Goal: Task Accomplishment & Management: Manage account settings

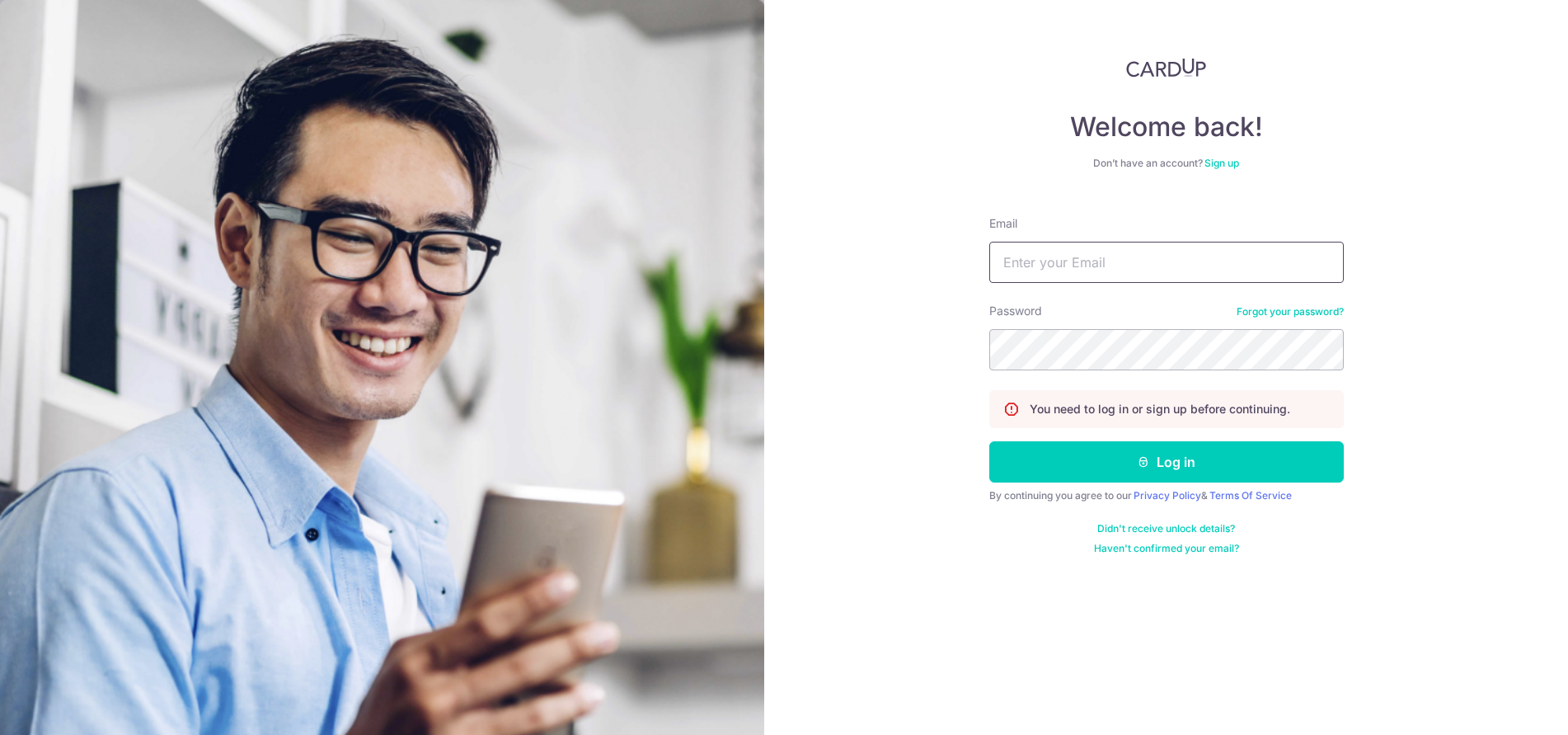
click at [1187, 273] on input "Email" at bounding box center [1166, 262] width 354 height 41
type input "[EMAIL_ADDRESS][DOMAIN_NAME]"
click at [989, 442] on button "Log in" at bounding box center [1166, 462] width 354 height 41
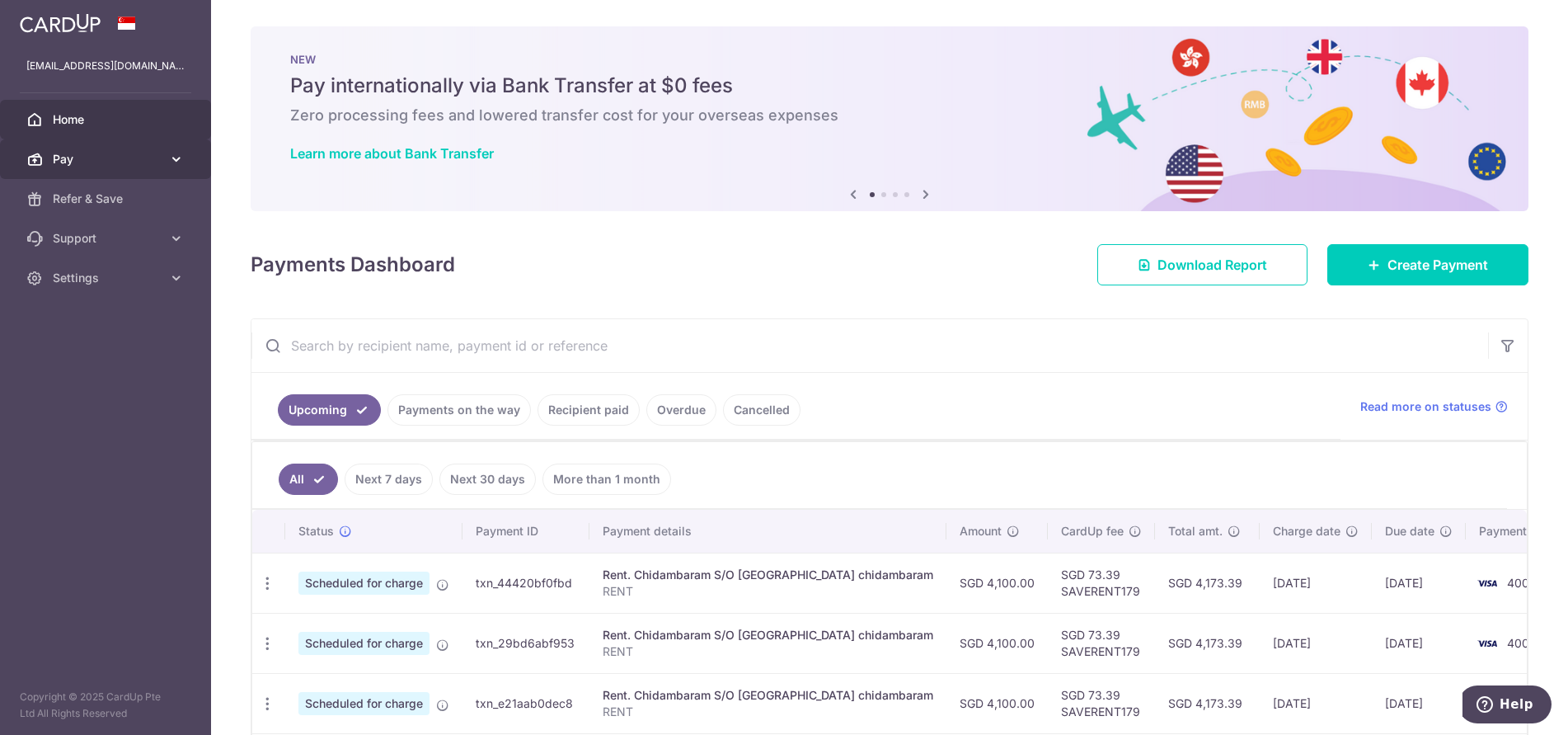
click at [75, 160] on span "Pay" at bounding box center [107, 159] width 109 height 16
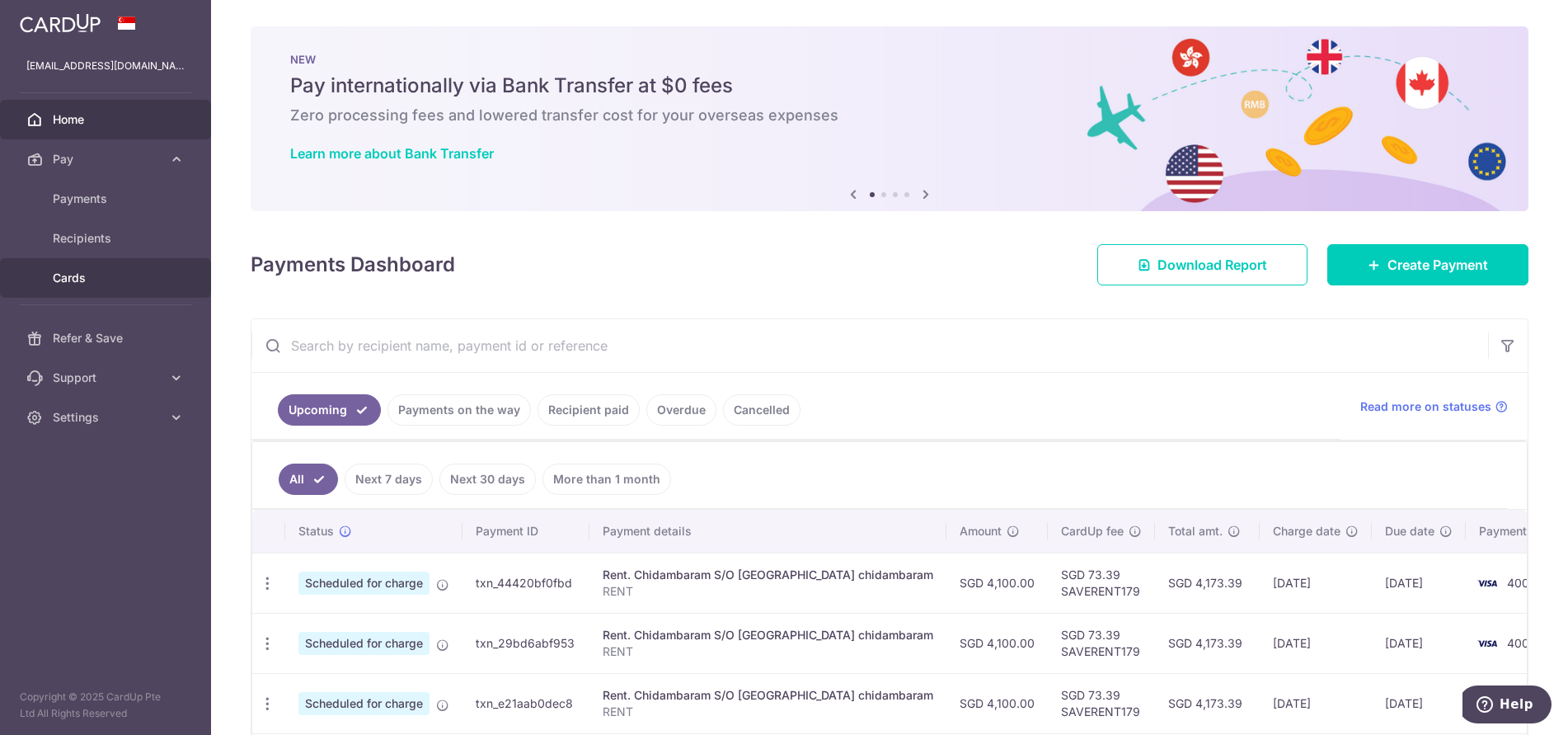
click at [112, 274] on span "Cards" at bounding box center [107, 278] width 109 height 16
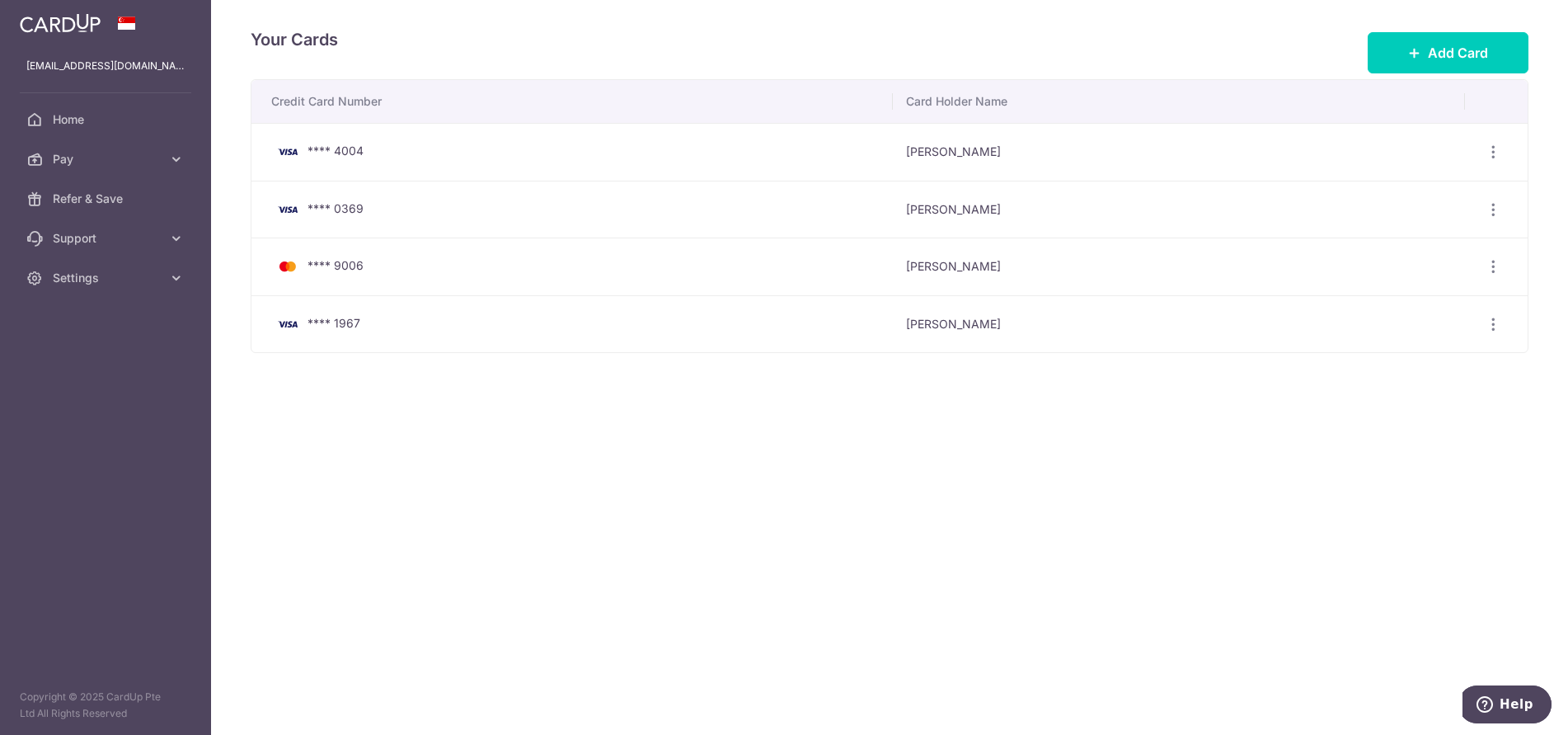
click at [352, 316] on span "**** 1967" at bounding box center [334, 323] width 53 height 14
click at [361, 228] on td "**** 0369" at bounding box center [573, 209] width 642 height 58
click at [348, 160] on div "**** 4004" at bounding box center [576, 151] width 609 height 20
click at [171, 279] on icon at bounding box center [176, 278] width 16 height 16
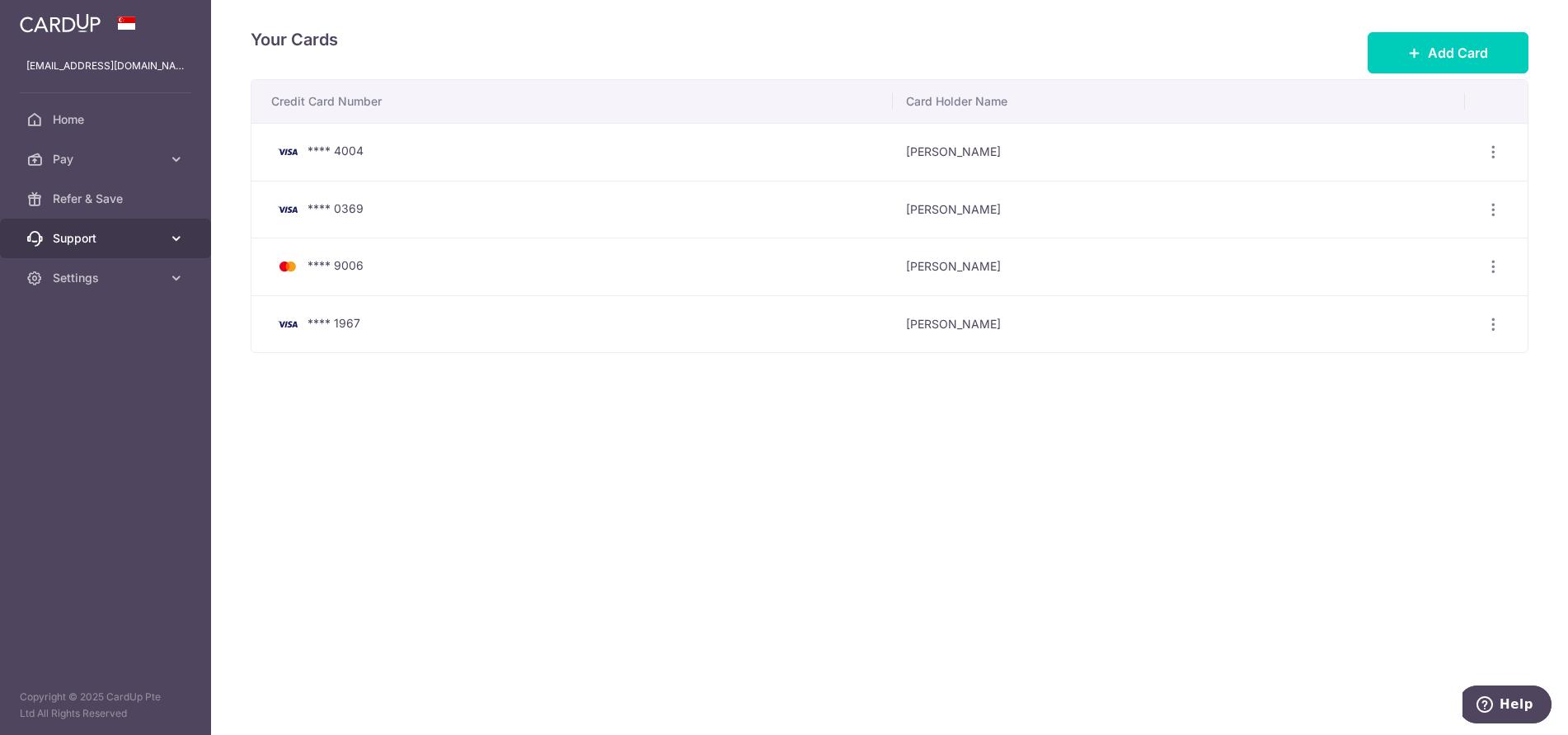
click at [175, 220] on link "Support" at bounding box center [105, 238] width 211 height 40
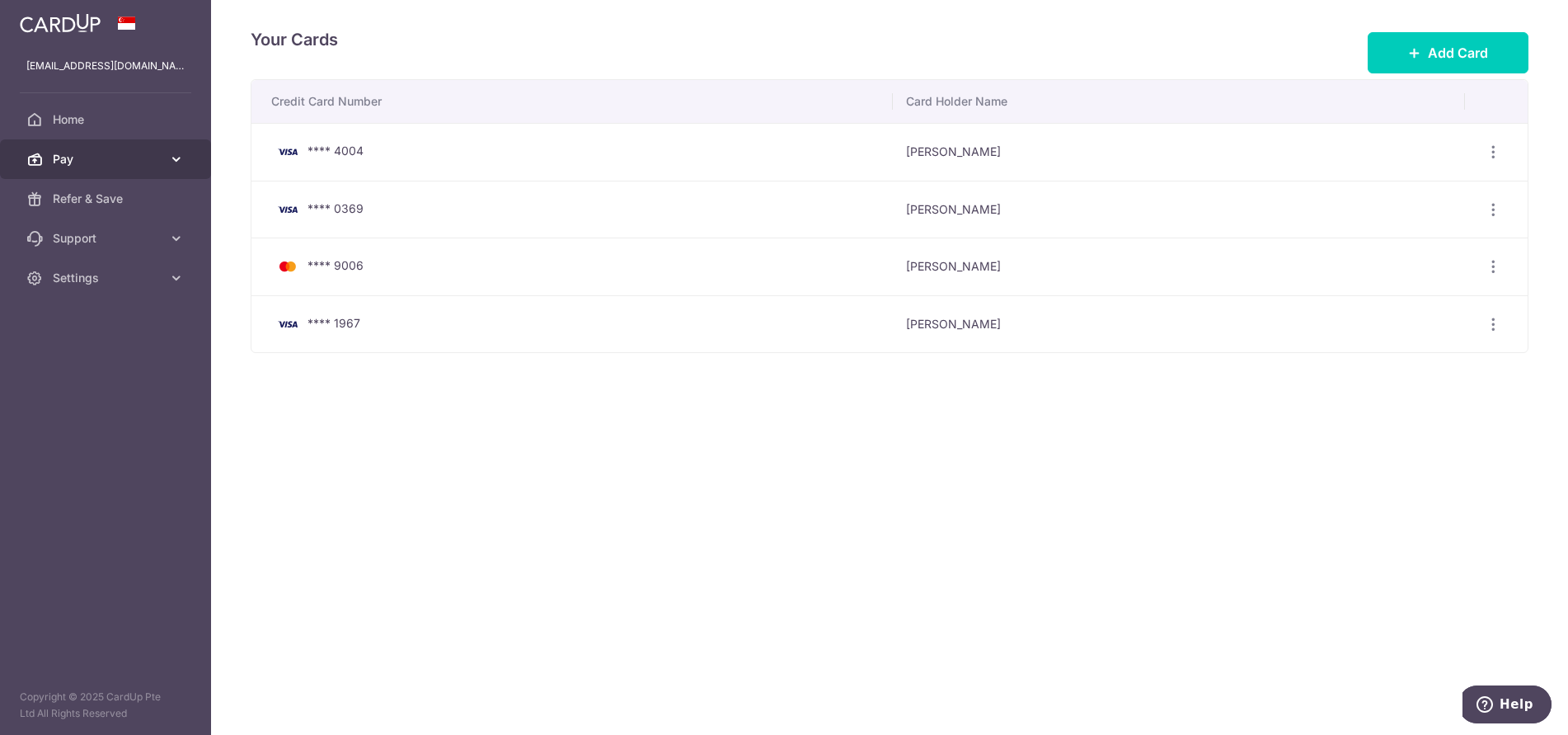
click at [170, 164] on icon at bounding box center [176, 159] width 16 height 16
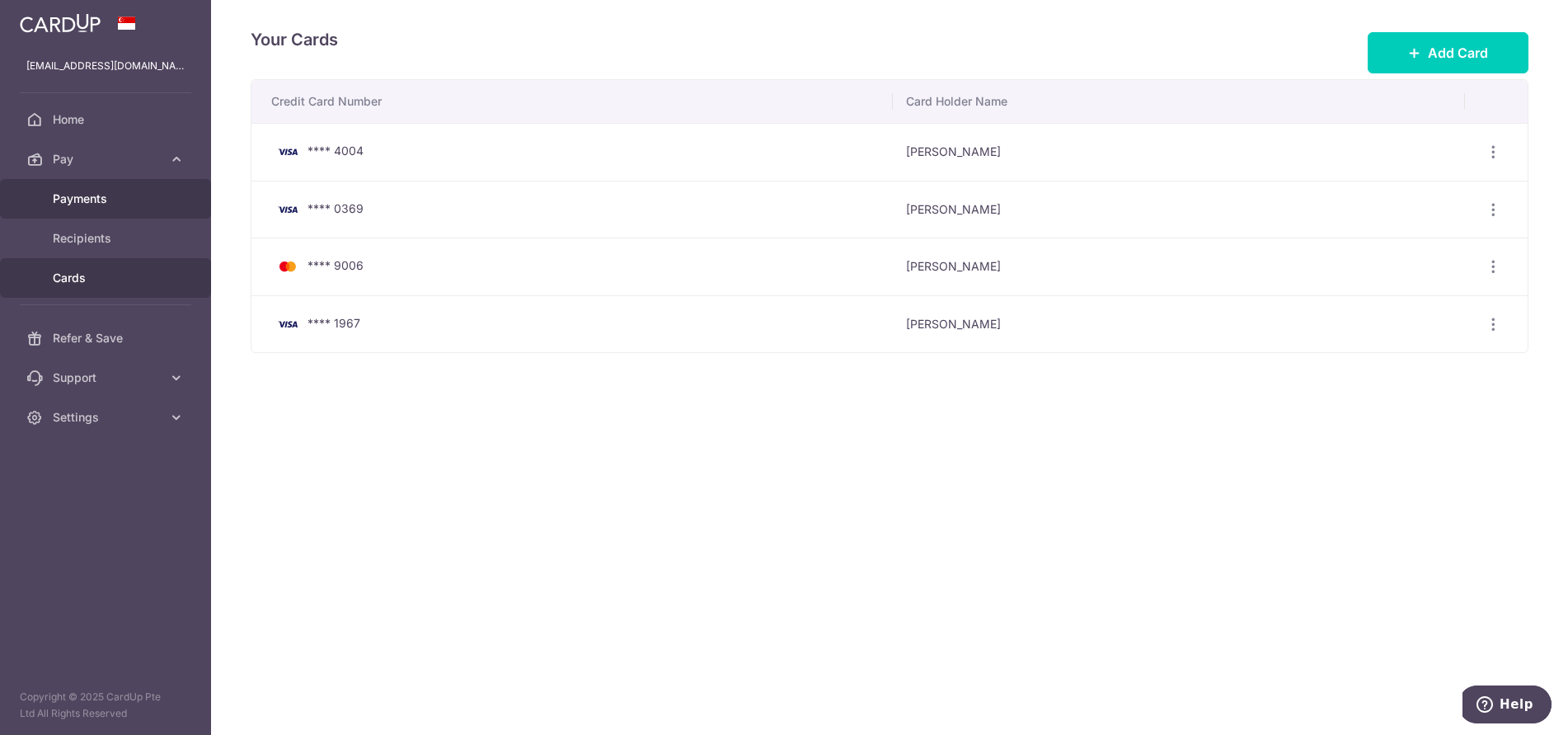
click at [164, 204] on link "Payments" at bounding box center [105, 198] width 211 height 40
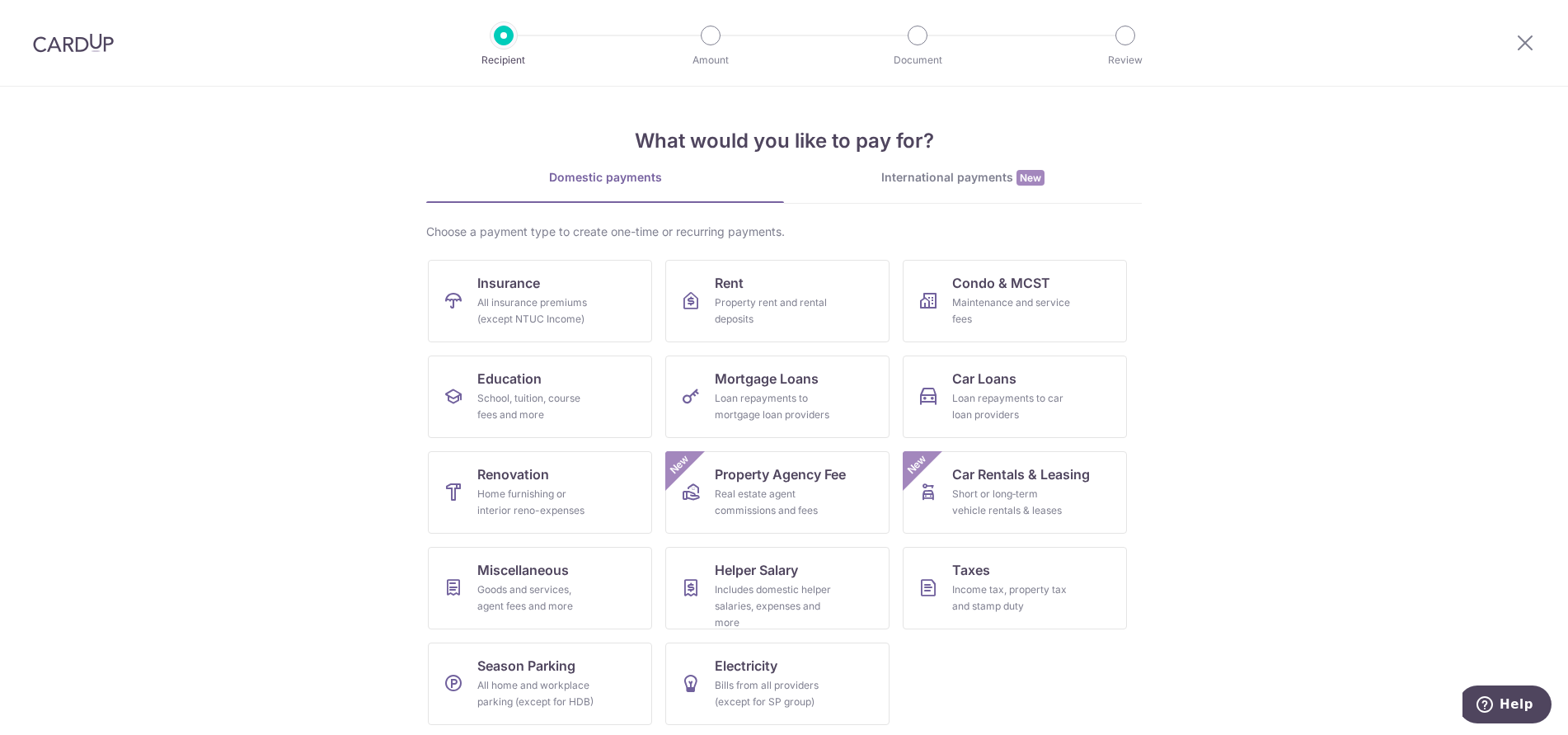
click at [56, 48] on img at bounding box center [73, 42] width 81 height 20
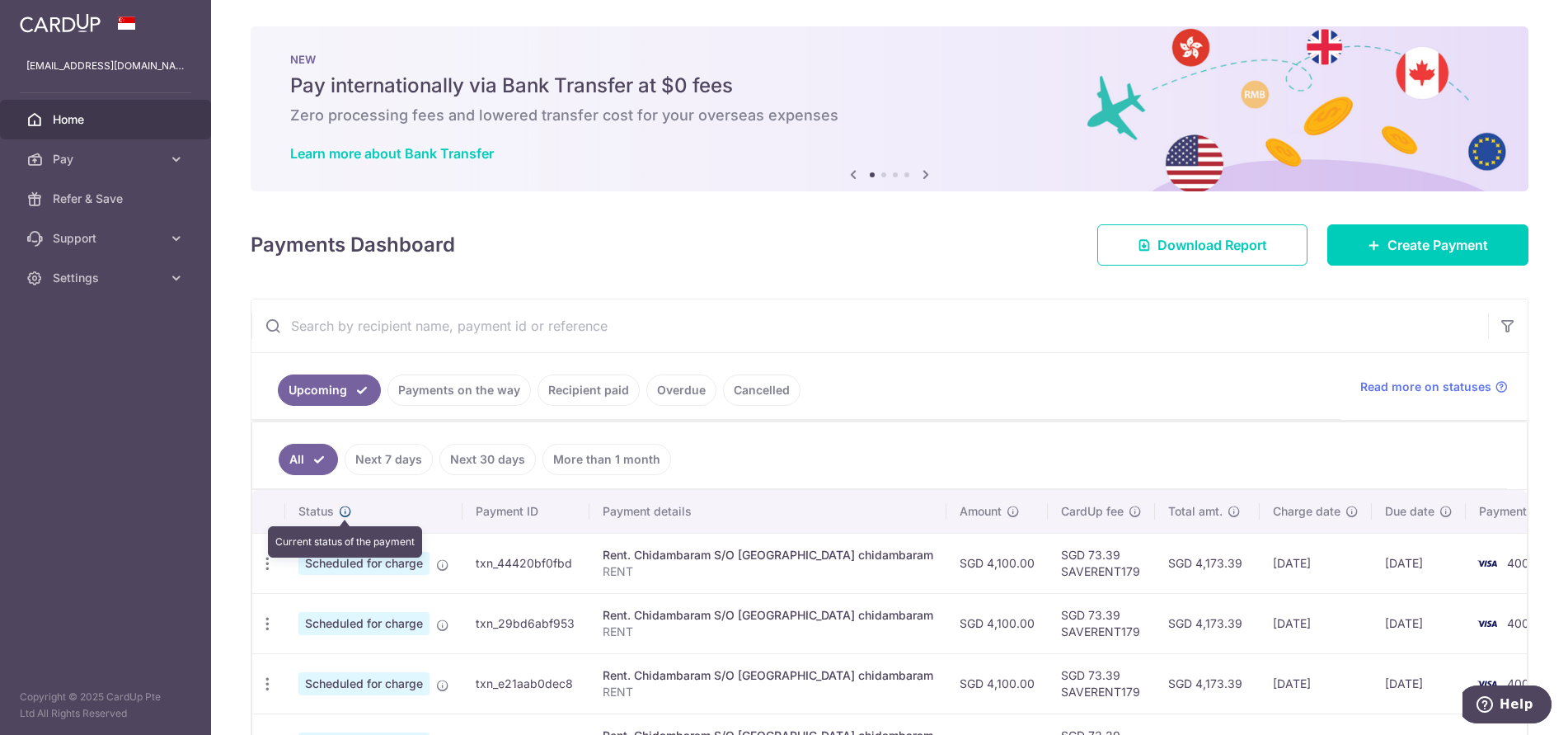
click at [343, 512] on icon at bounding box center [345, 511] width 13 height 13
click at [267, 560] on icon "button" at bounding box center [267, 563] width 17 height 17
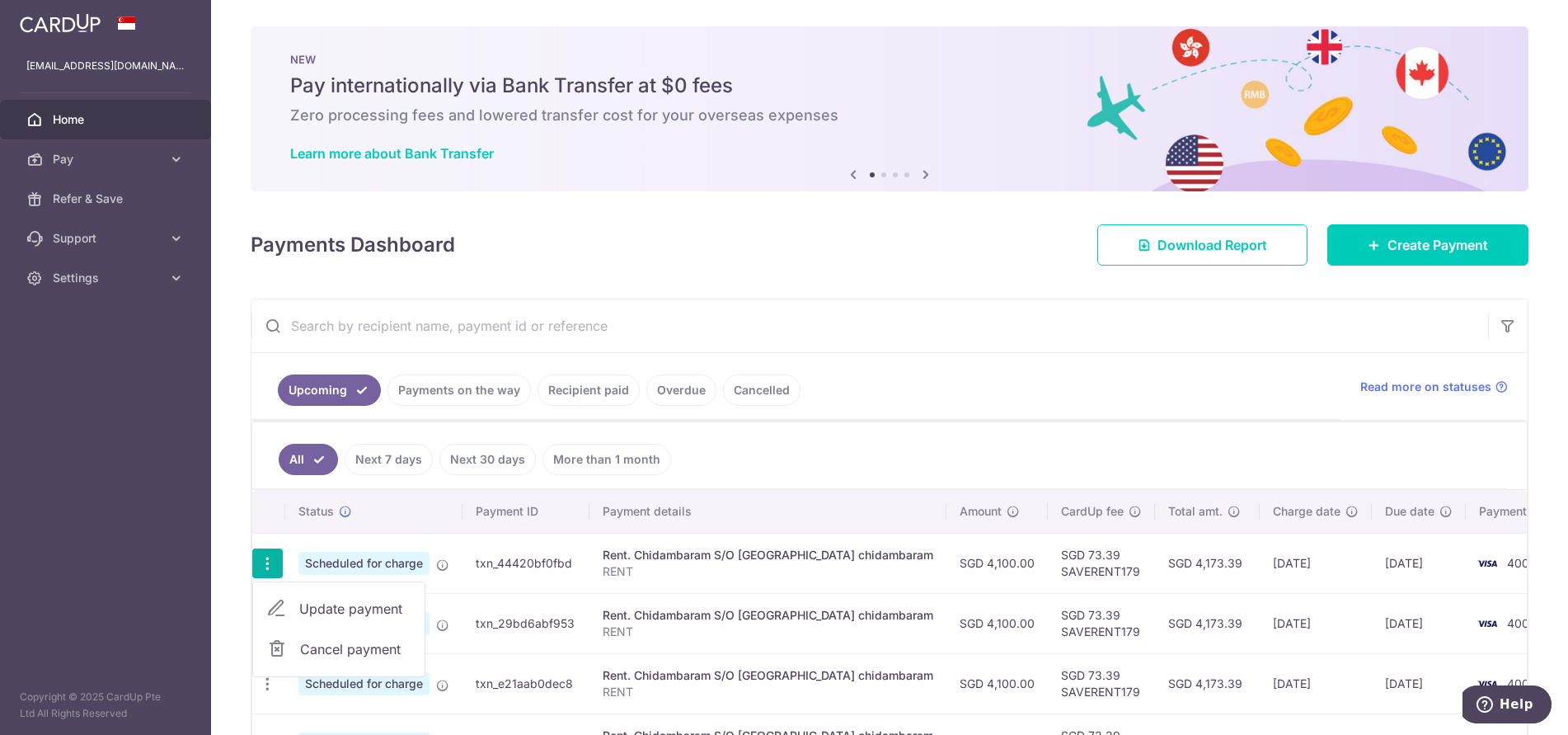
click at [323, 644] on span "Cancel payment" at bounding box center [355, 649] width 110 height 20
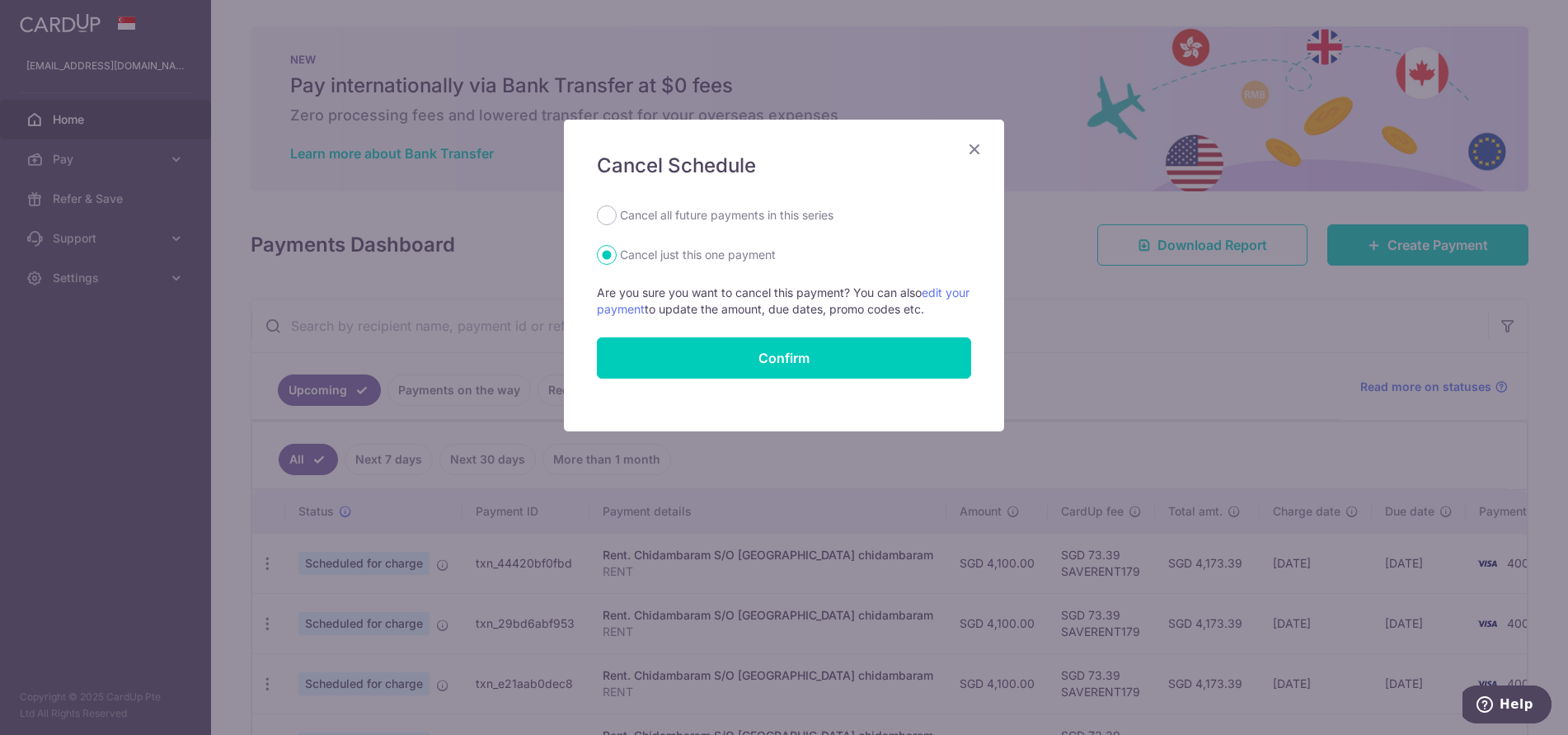
click at [983, 147] on icon "Close" at bounding box center [975, 149] width 20 height 21
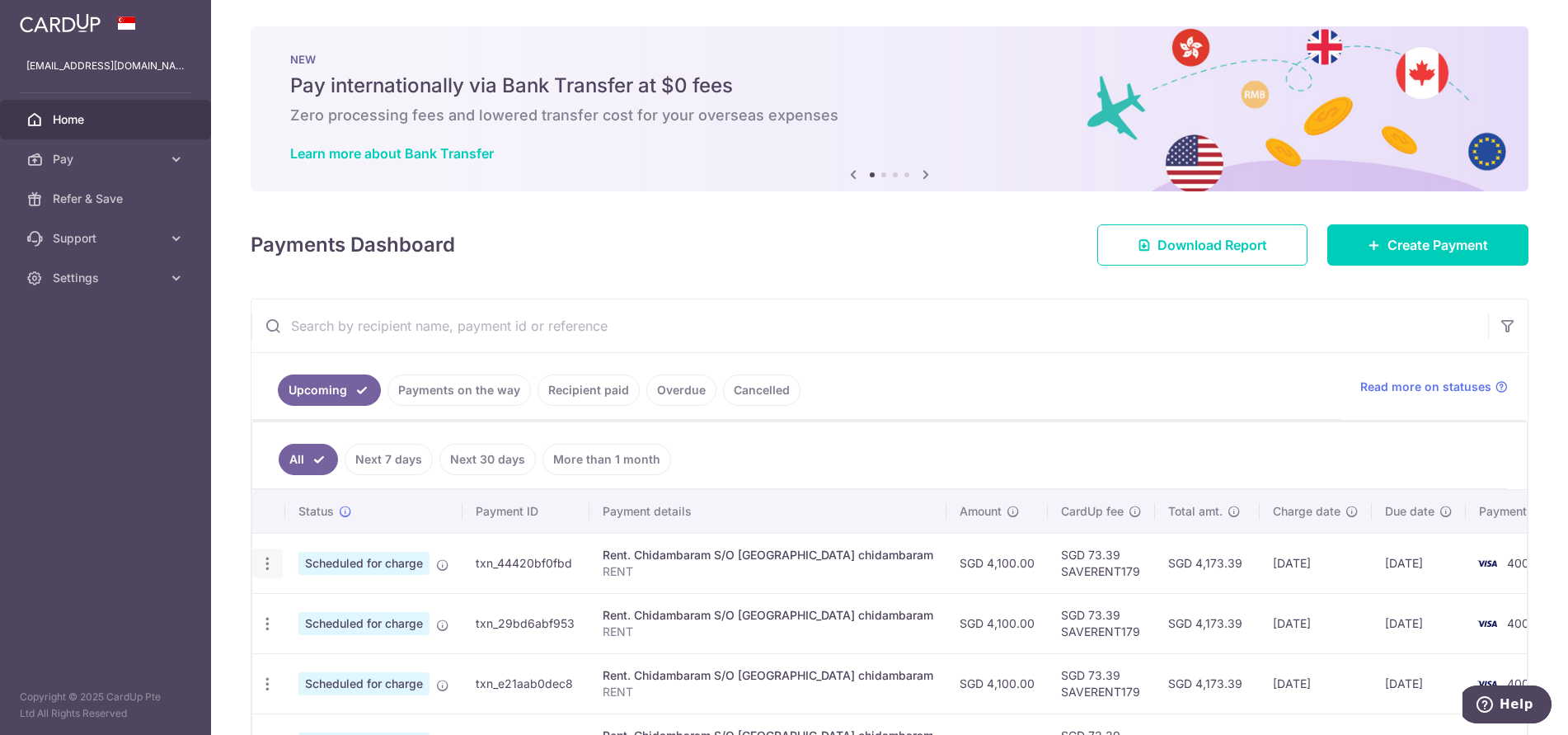
click at [266, 558] on icon "button" at bounding box center [267, 563] width 17 height 17
click at [315, 598] on link "Update payment" at bounding box center [339, 609] width 172 height 40
radio input "true"
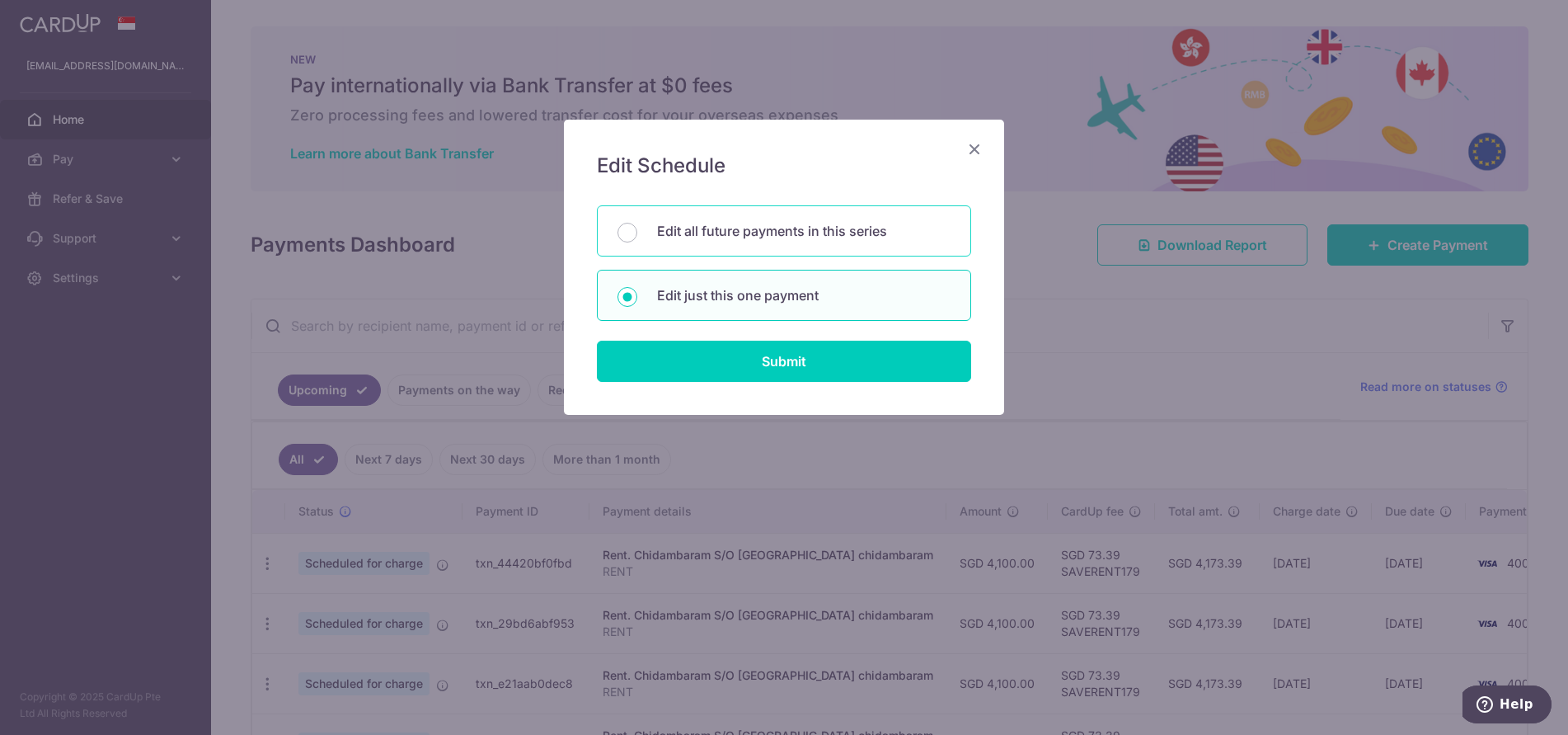
click at [817, 246] on div "Edit all future payments in this series" at bounding box center [784, 230] width 374 height 51
radio input "true"
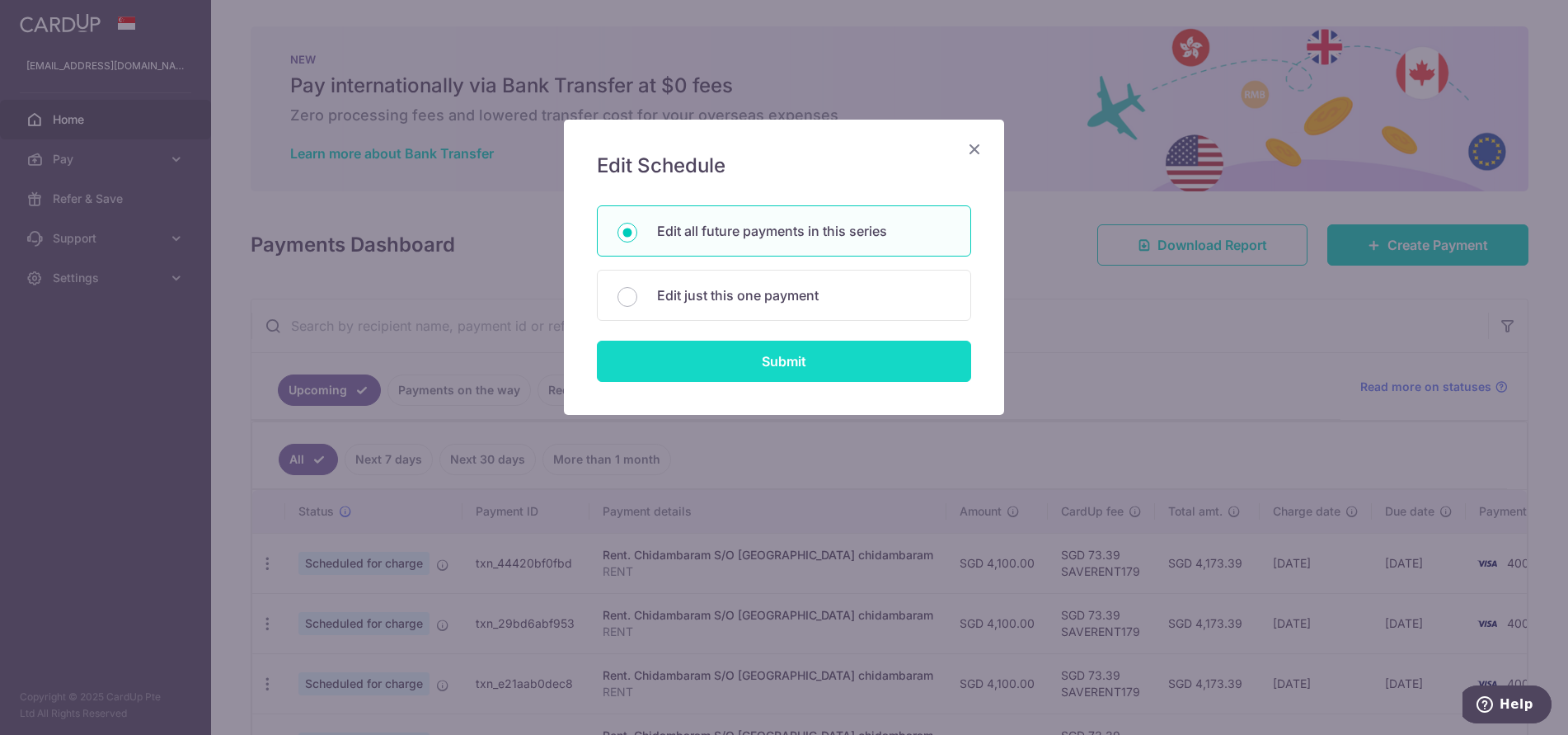
click at [851, 355] on input "Submit" at bounding box center [784, 361] width 374 height 41
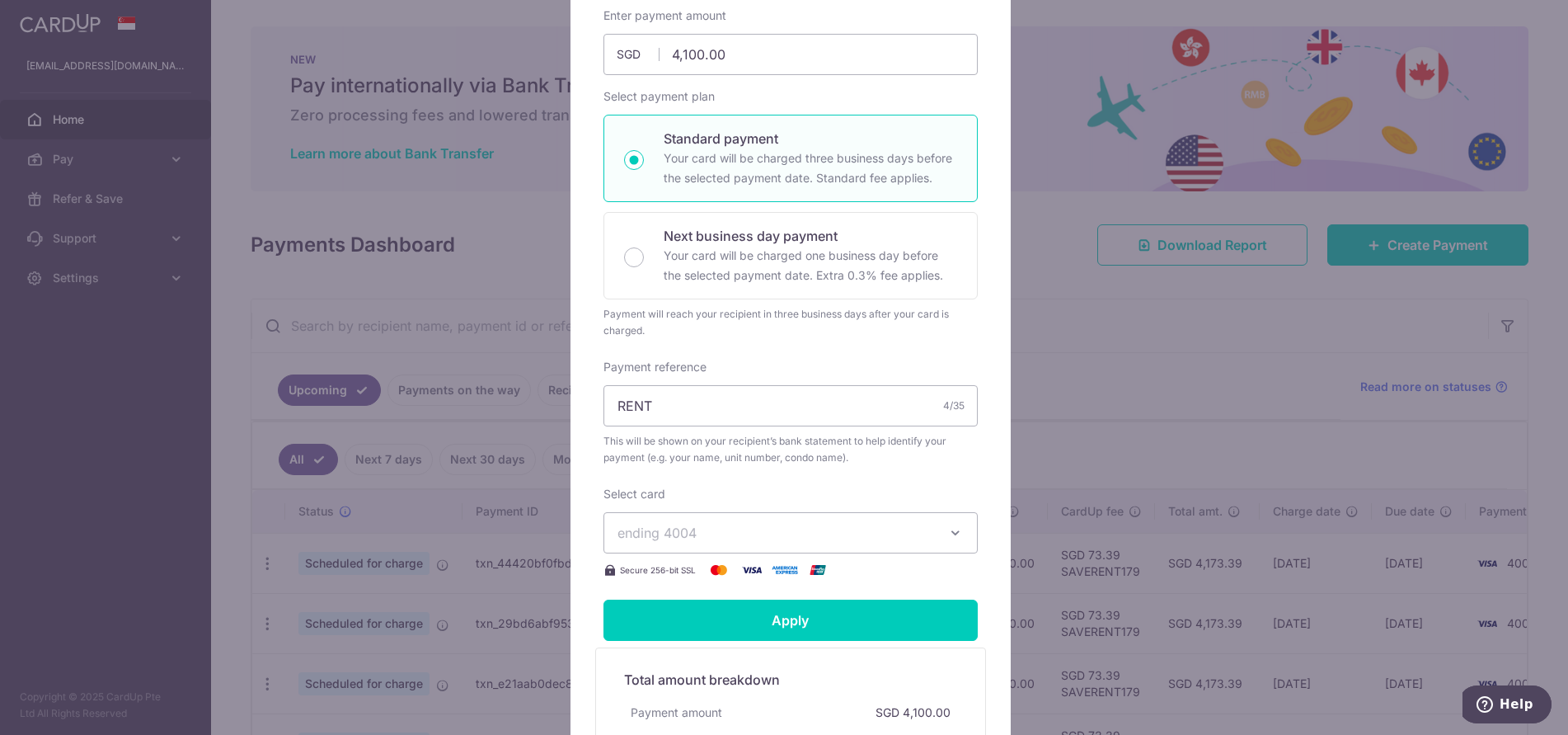
scroll to position [412, 0]
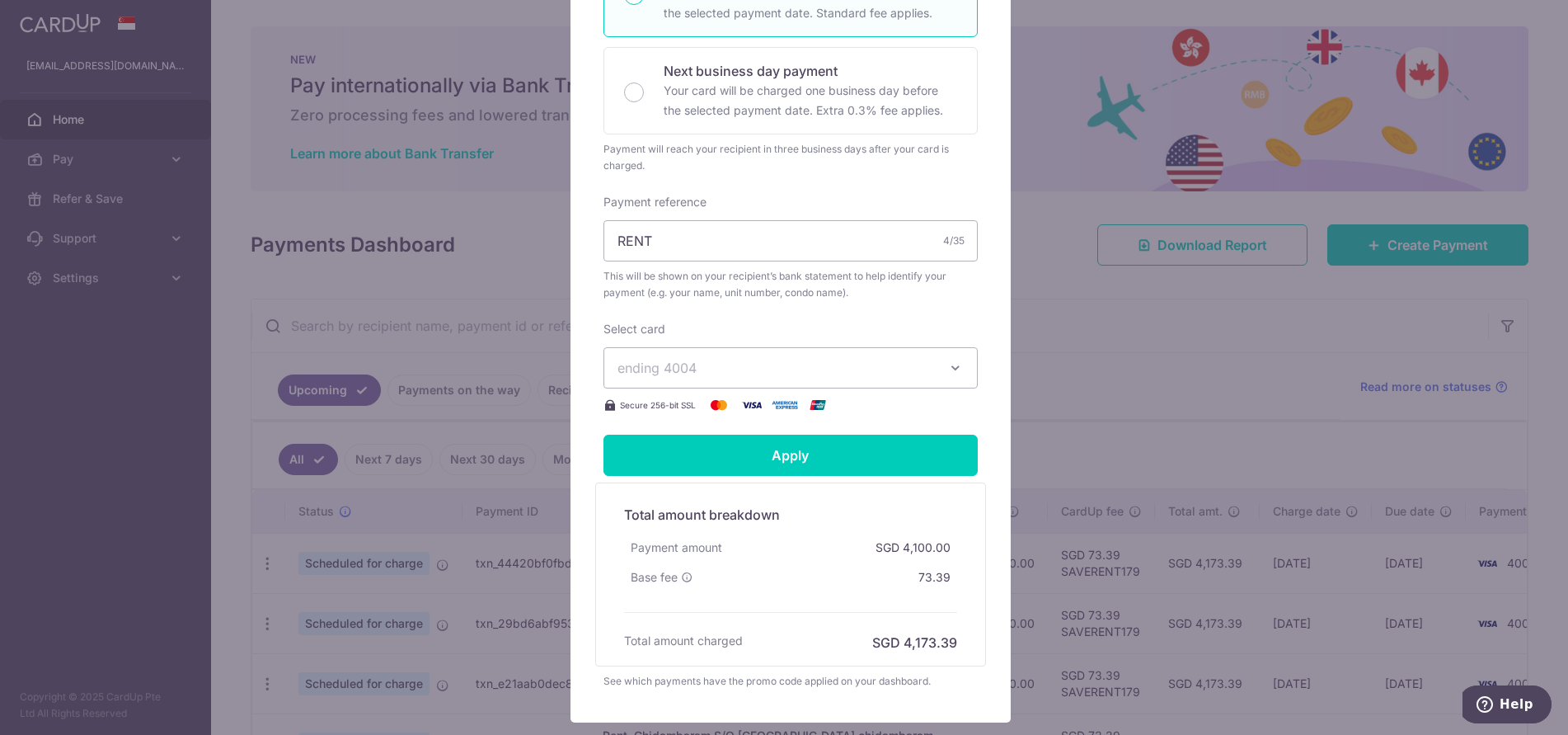
click at [868, 380] on button "ending 4004" at bounding box center [791, 368] width 374 height 41
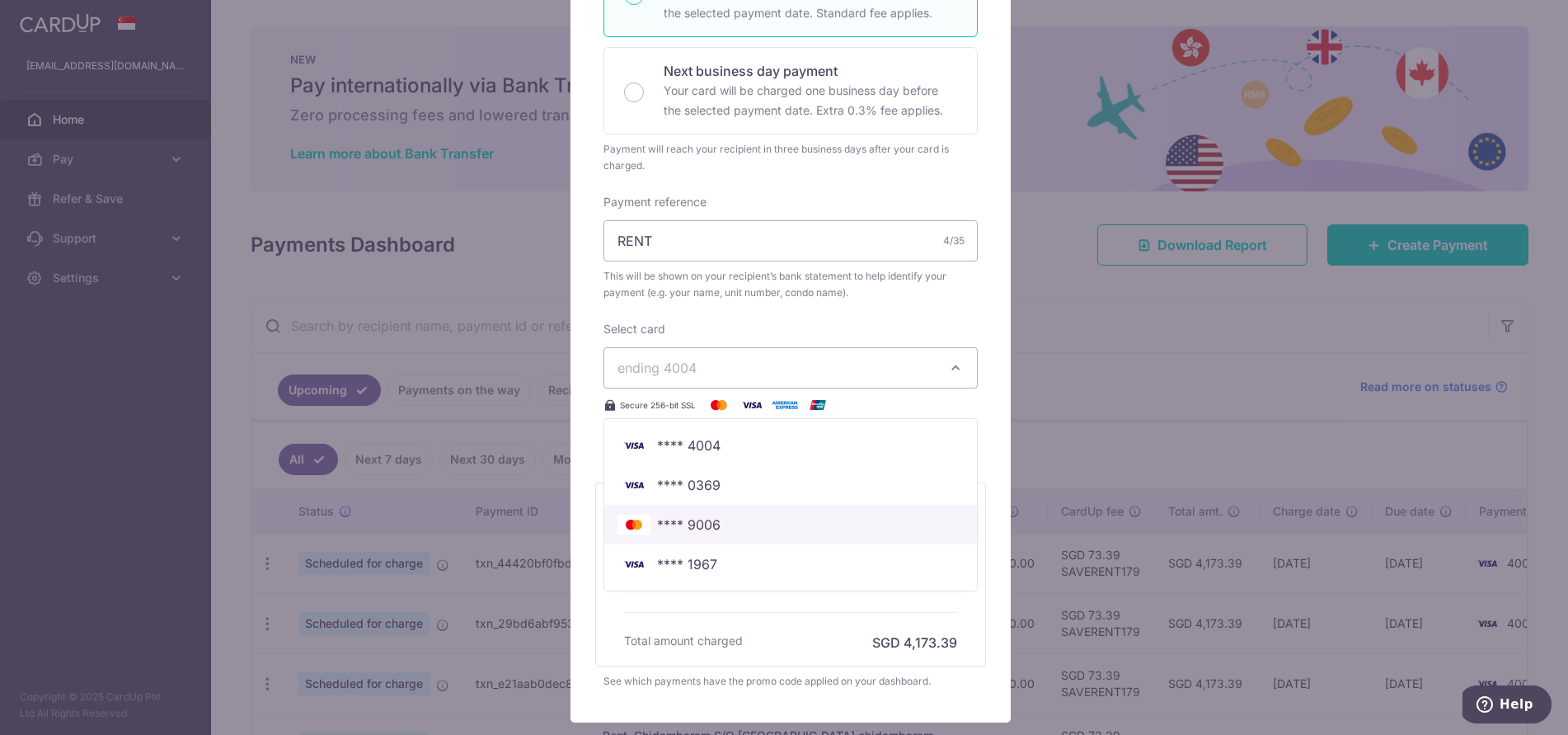
click at [862, 528] on span "**** 9006" at bounding box center [791, 525] width 347 height 20
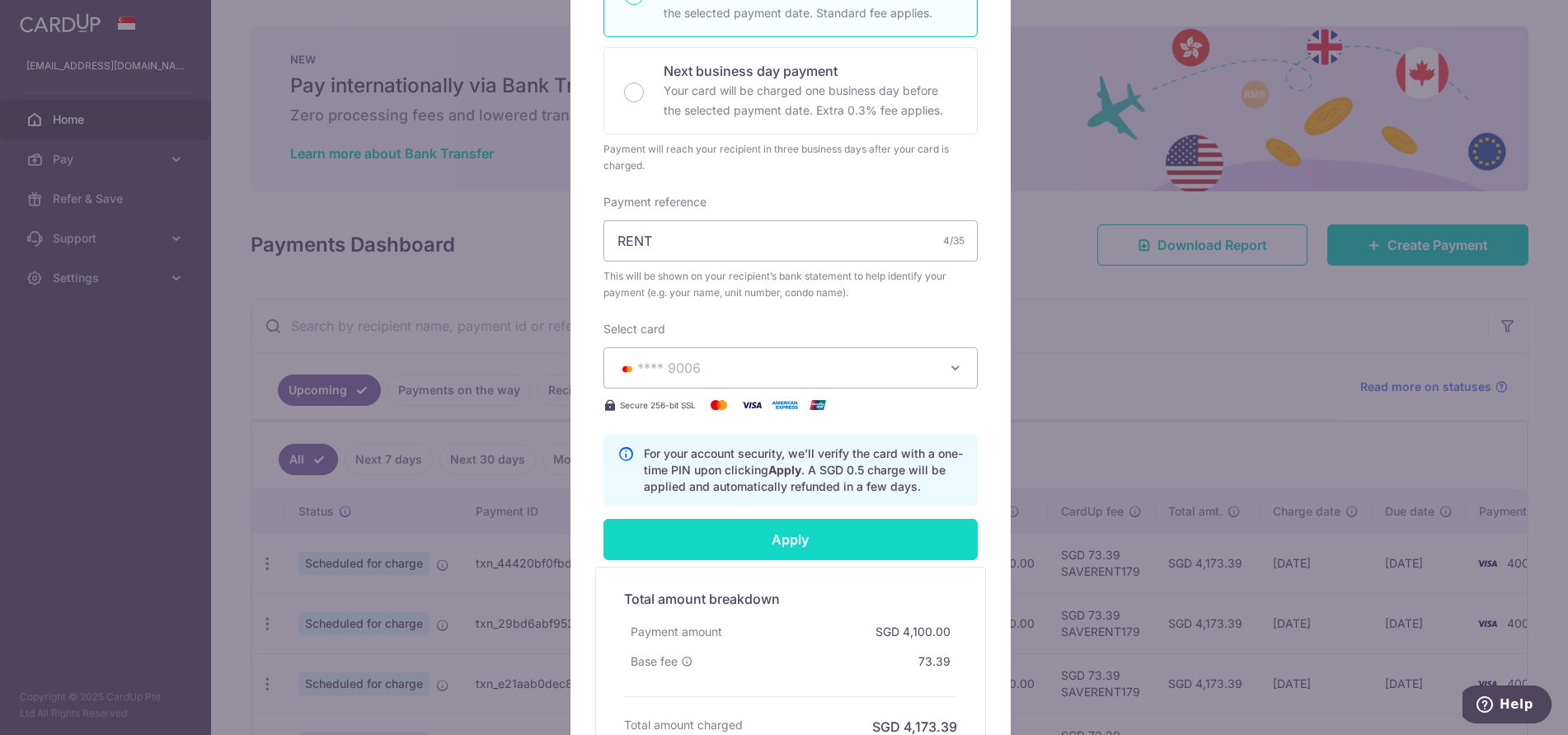
click at [855, 535] on input "Apply" at bounding box center [791, 539] width 374 height 41
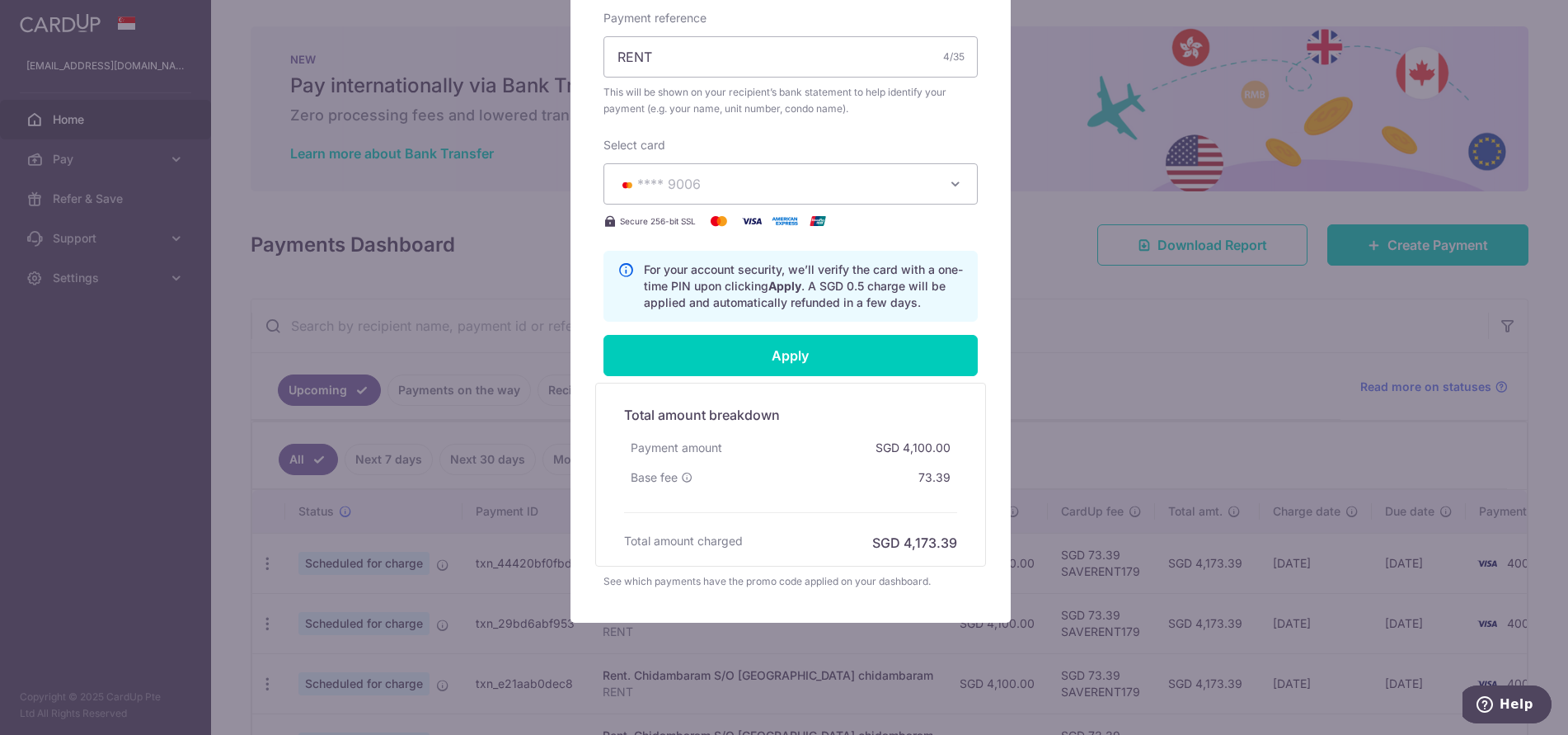
scroll to position [604, 0]
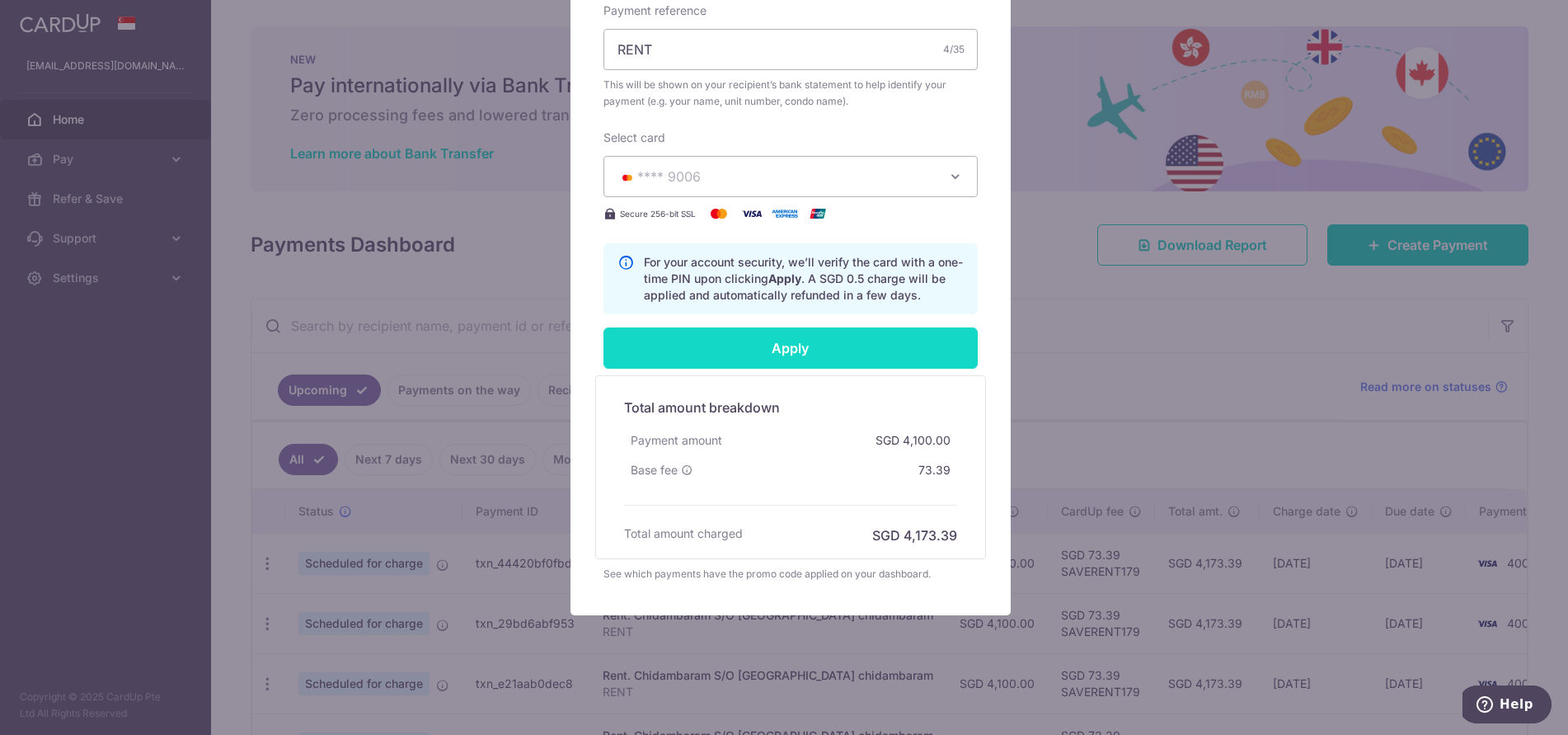
type input "Successfully Applied"
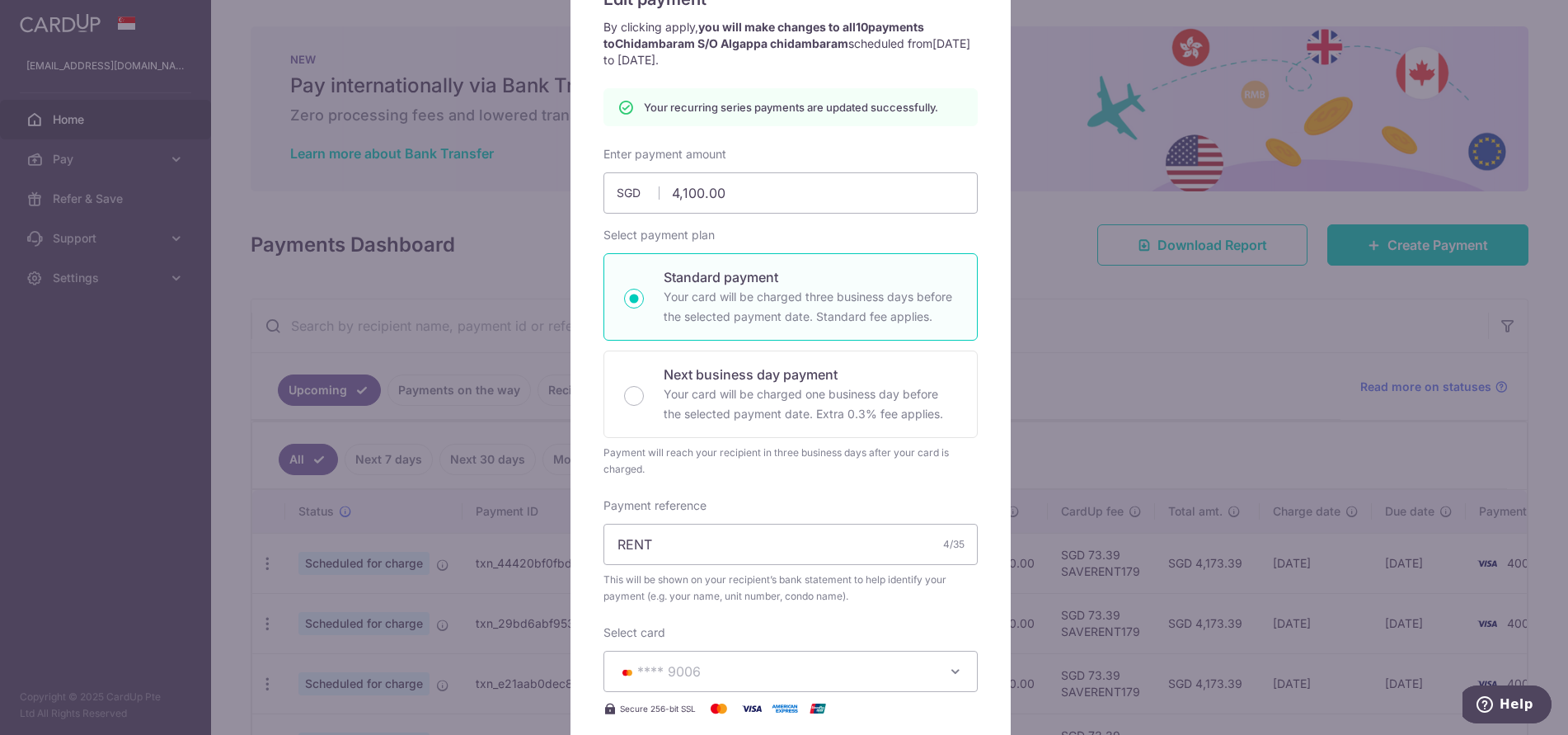
scroll to position [85, 0]
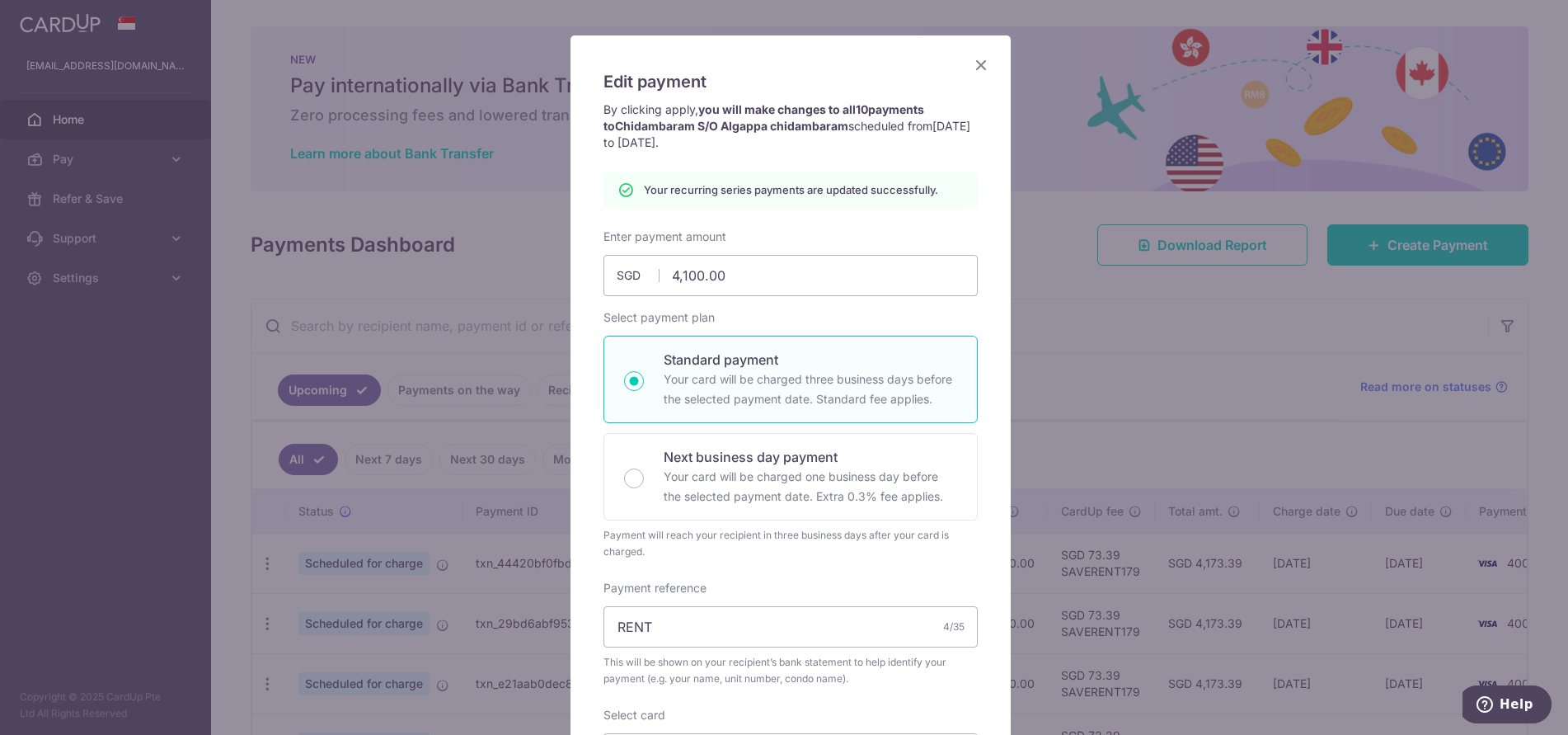
click at [971, 64] on icon "Close" at bounding box center [981, 65] width 20 height 21
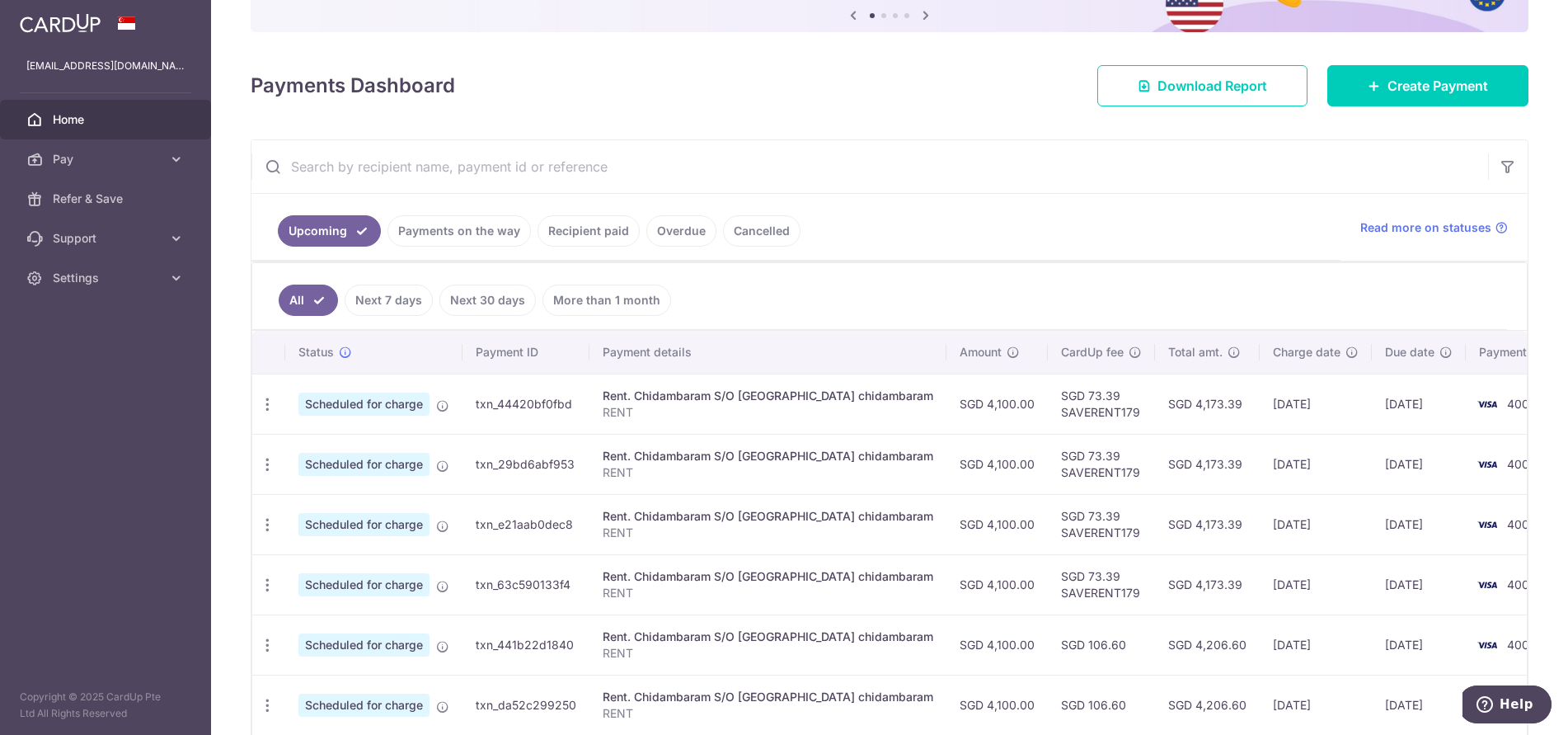
scroll to position [165, 0]
